Goal: Transaction & Acquisition: Purchase product/service

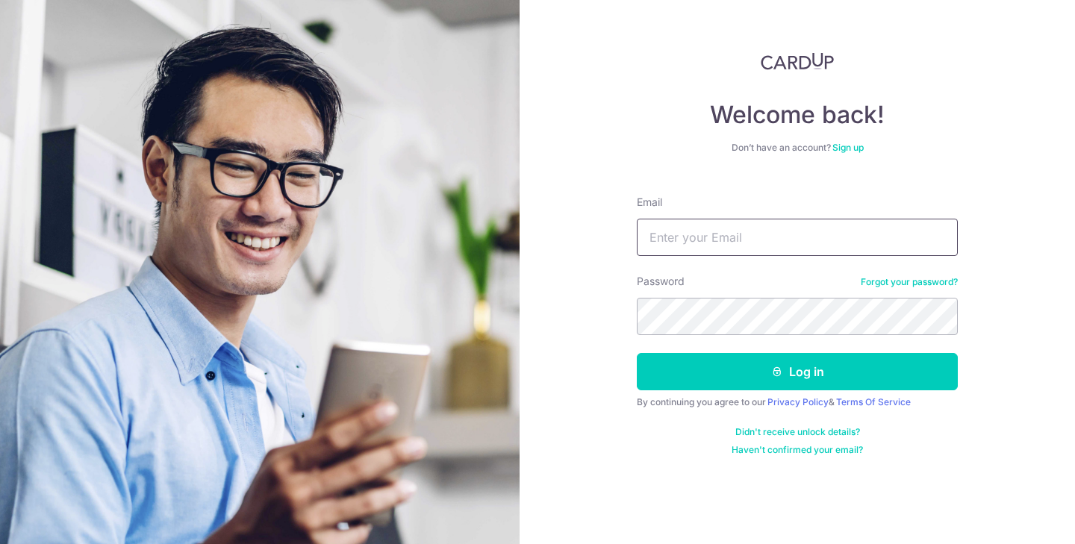
type input "[PERSON_NAME][DOMAIN_NAME][EMAIL_ADDRESS][DOMAIN_NAME]"
click at [797, 372] on button "Log in" at bounding box center [797, 371] width 321 height 37
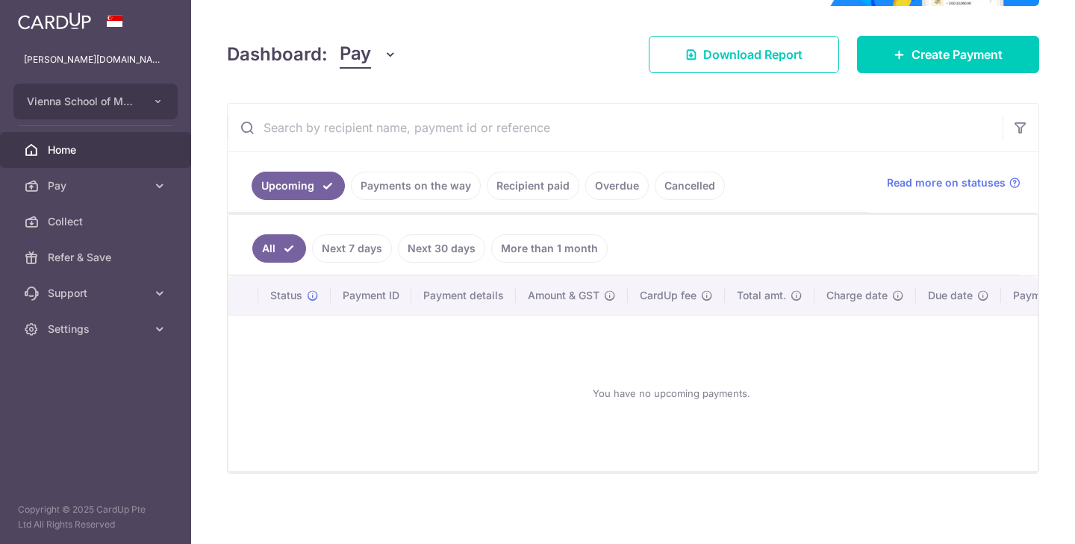
scroll to position [190, 0]
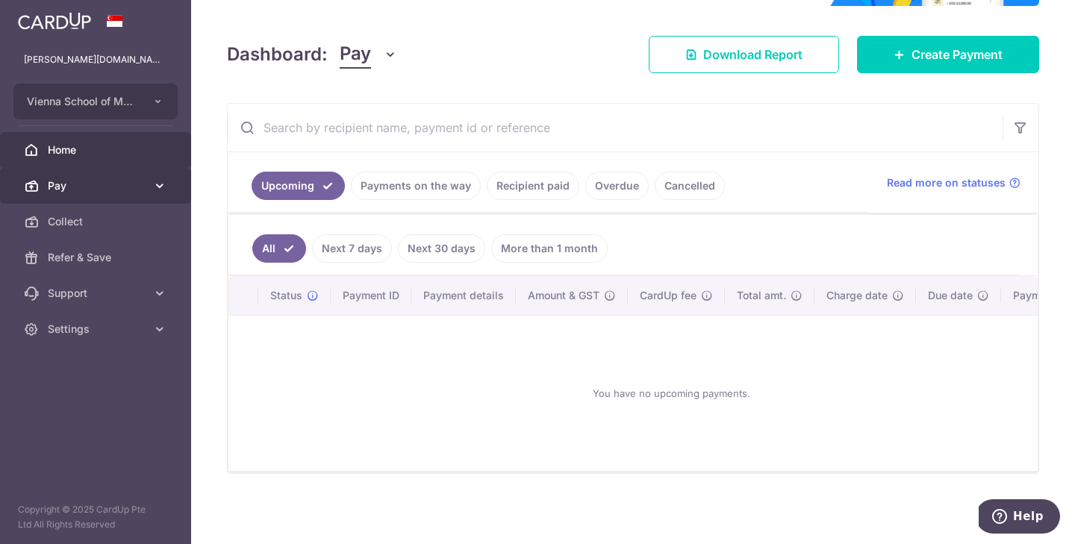
click at [119, 177] on link "Pay" at bounding box center [95, 186] width 191 height 36
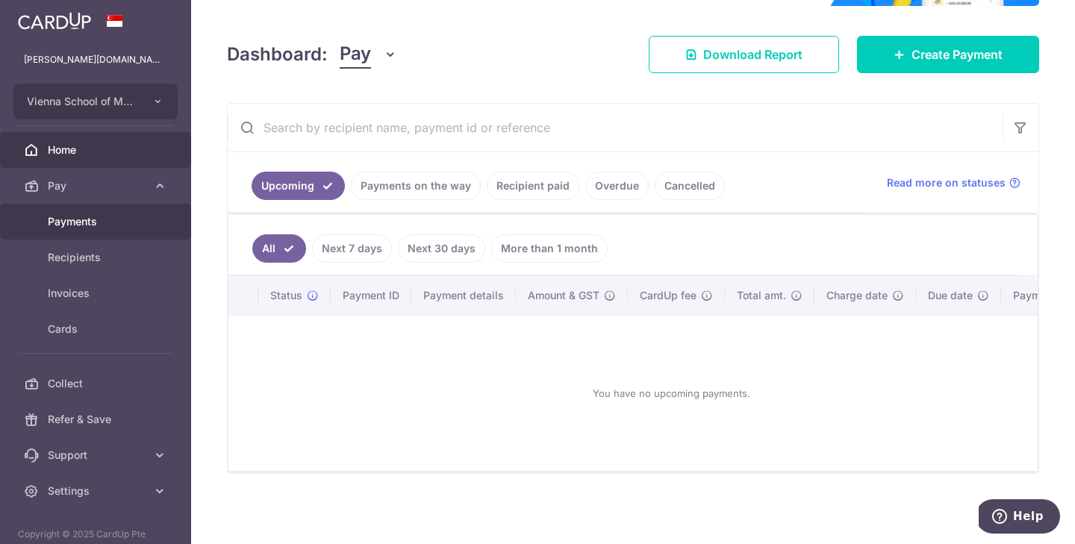
click at [129, 218] on span "Payments" at bounding box center [97, 221] width 99 height 15
